Goal: Task Accomplishment & Management: Manage account settings

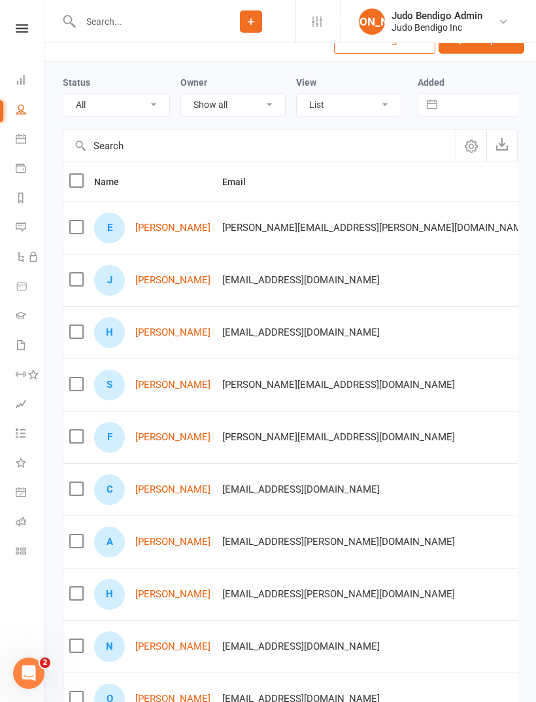
click at [18, 107] on icon at bounding box center [21, 109] width 10 height 10
click at [23, 344] on icon at bounding box center [21, 344] width 10 height 10
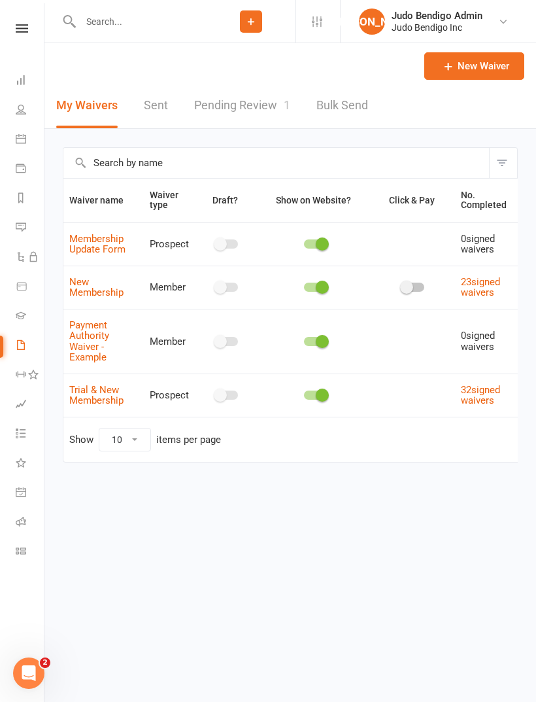
click at [256, 100] on link "Pending Review 1" at bounding box center [242, 105] width 96 height 45
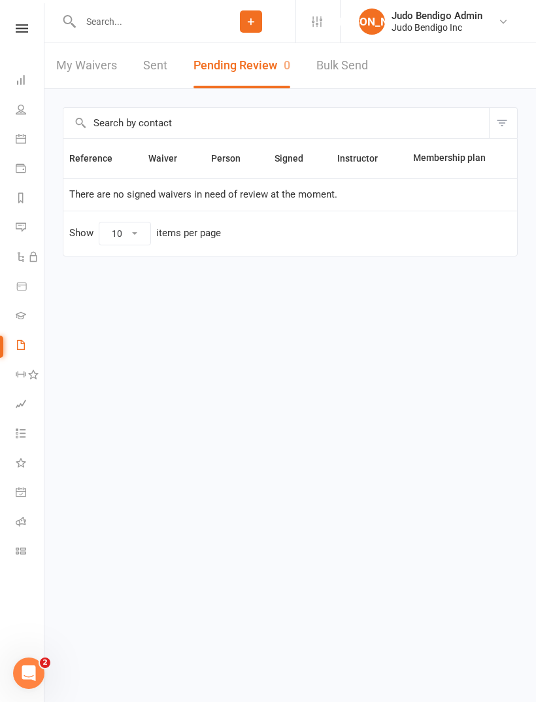
click at [93, 63] on link "My Waivers" at bounding box center [86, 65] width 61 height 45
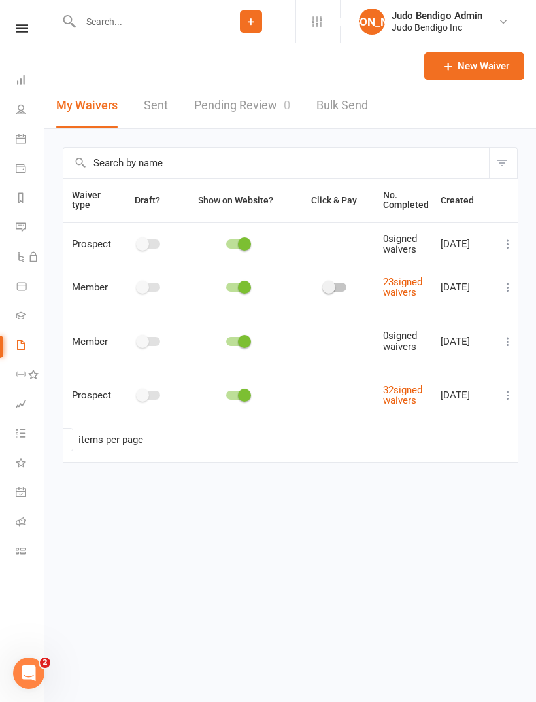
scroll to position [0, 78]
click at [504, 394] on icon at bounding box center [507, 394] width 13 height 13
click at [453, 470] on link "Copy external link to clipboard" at bounding box center [434, 469] width 154 height 26
click at [25, 112] on icon at bounding box center [21, 109] width 10 height 10
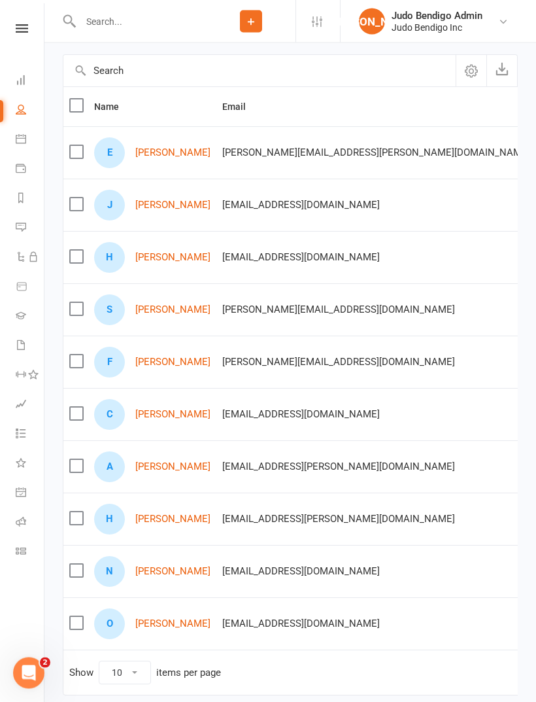
scroll to position [178, 0]
